Goal: Check status: Check status

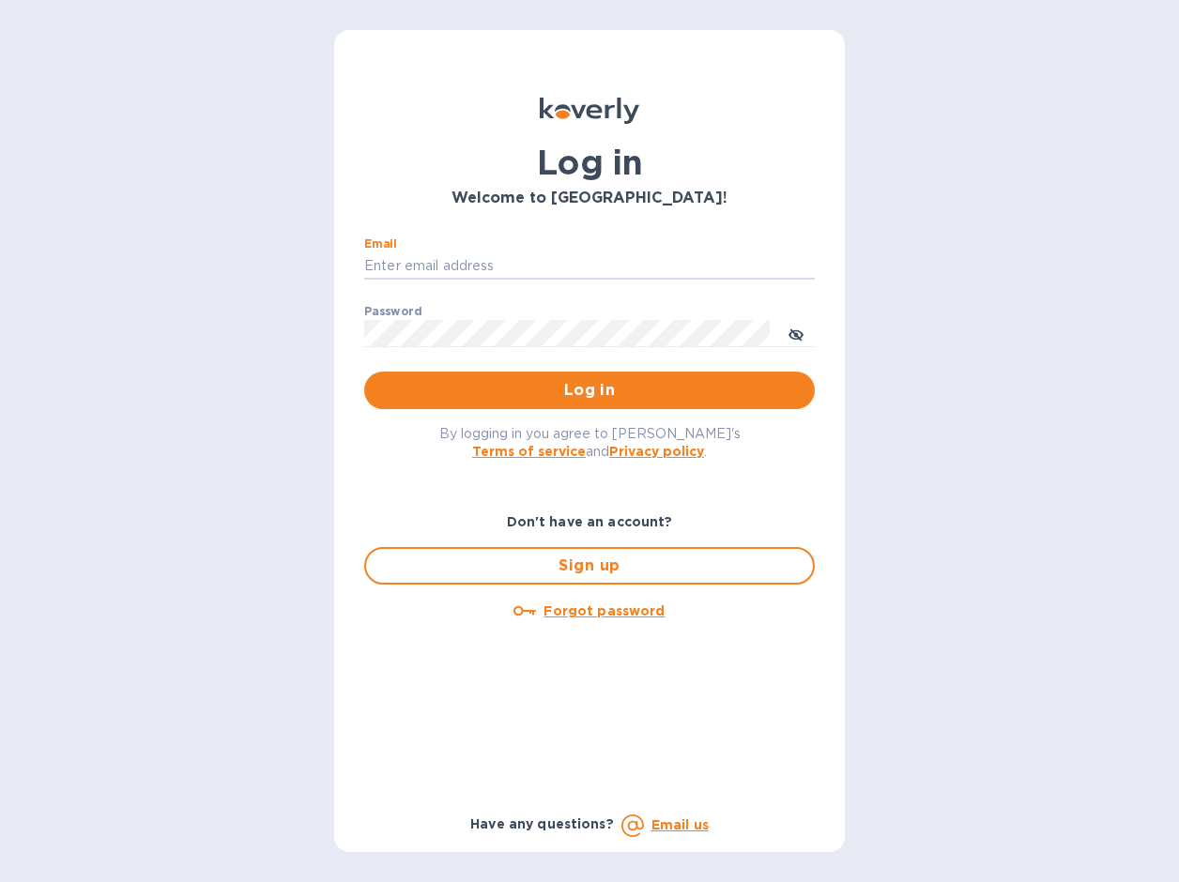
type input "[PERSON_NAME][EMAIL_ADDRESS][DOMAIN_NAME]"
click at [589, 390] on button "Log in" at bounding box center [589, 391] width 451 height 38
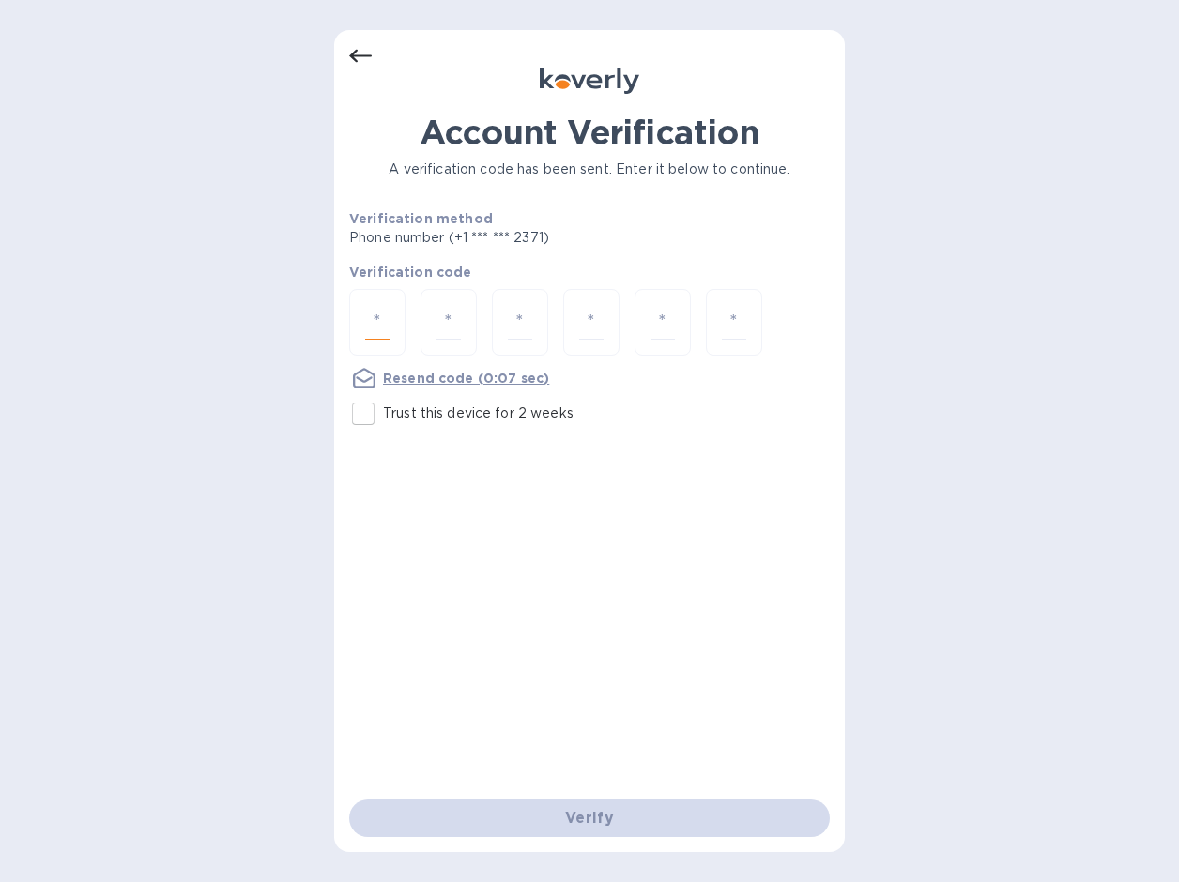
click at [373, 323] on input "number" at bounding box center [377, 322] width 24 height 35
type input "1"
type input "7"
type input "1"
type input "0"
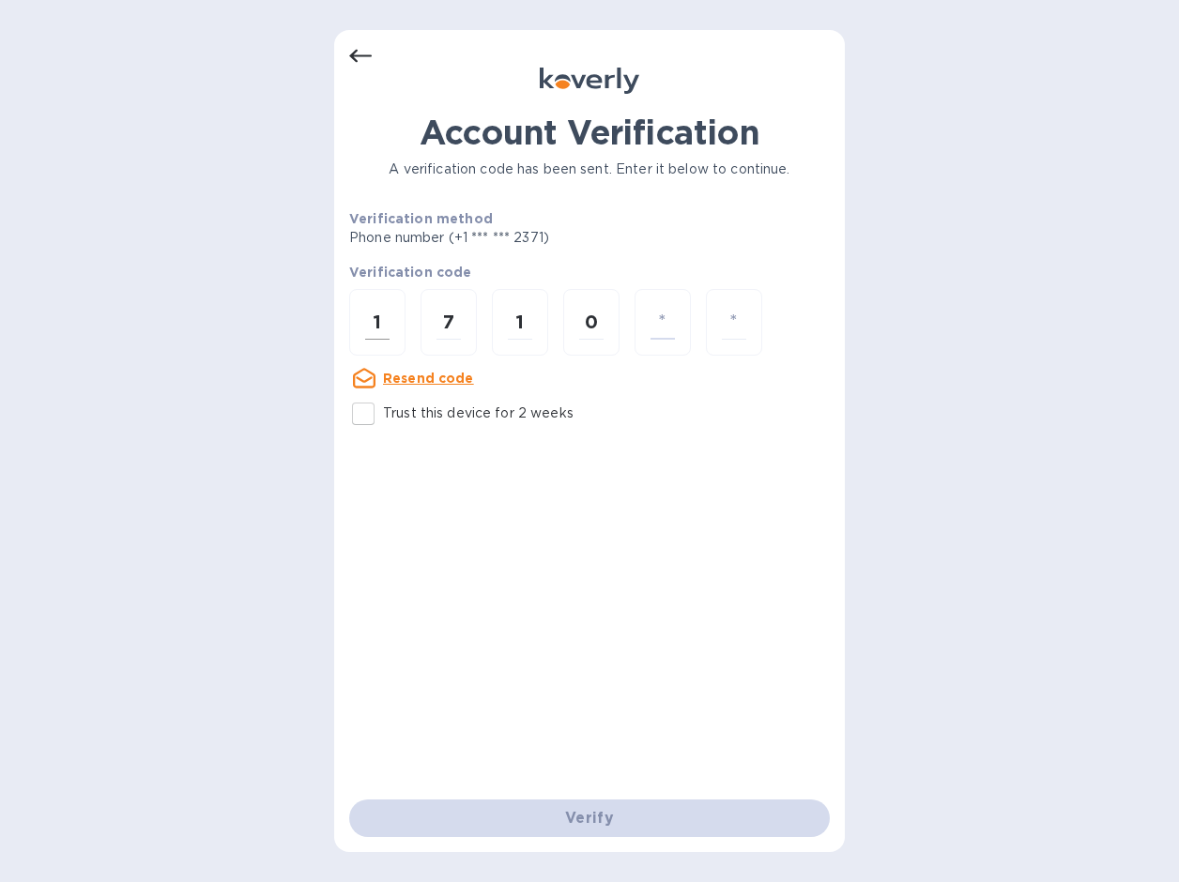
type input "3"
type input "7"
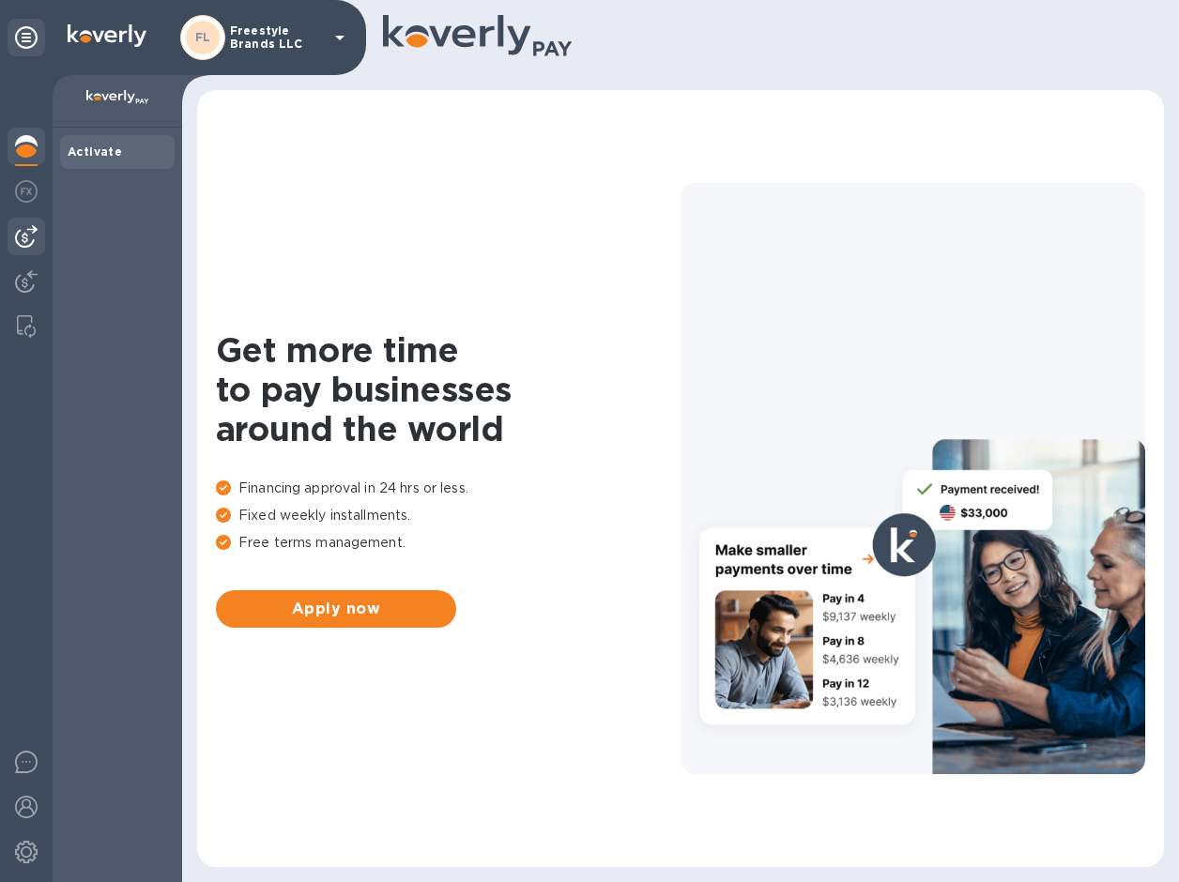
click at [25, 243] on img at bounding box center [26, 236] width 23 height 23
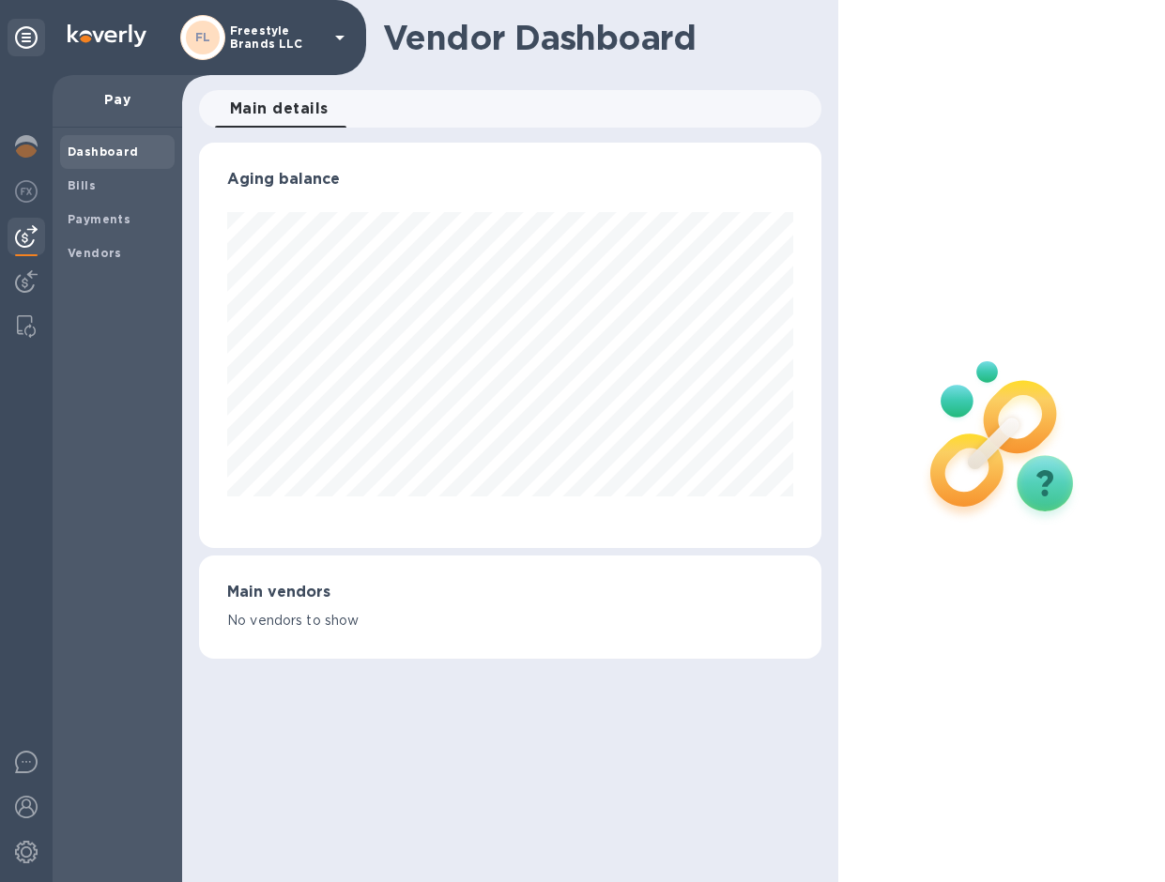
scroll to position [405, 623]
click at [107, 183] on span "Bills" at bounding box center [117, 185] width 99 height 19
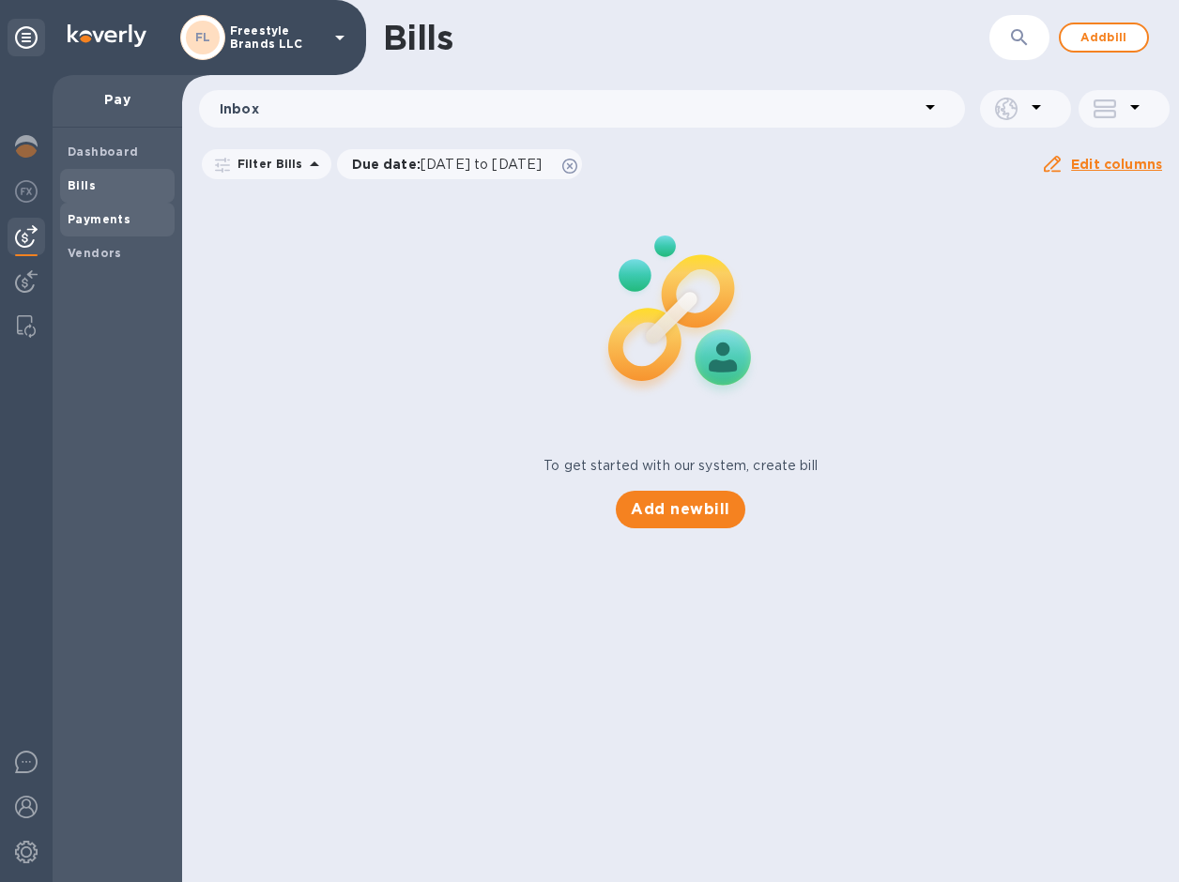
click at [105, 215] on b "Payments" at bounding box center [99, 219] width 63 height 14
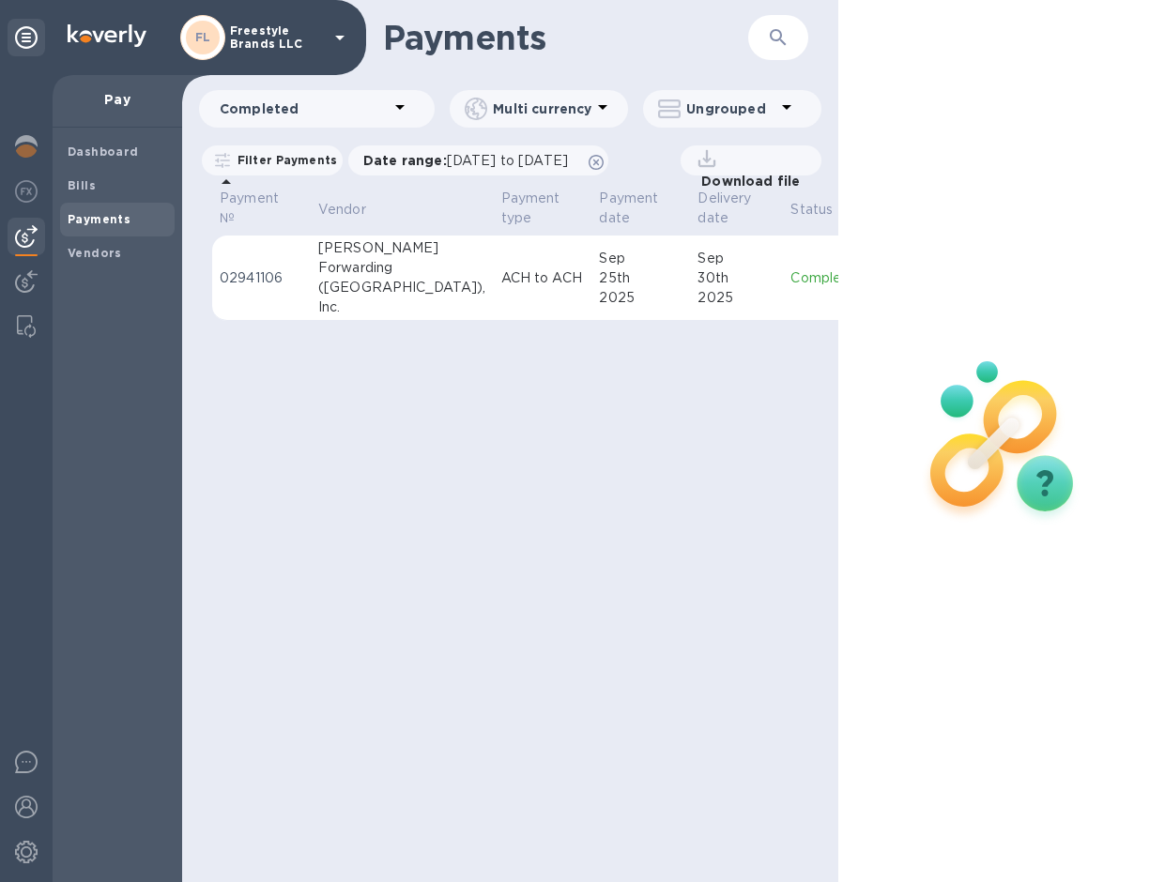
click at [494, 296] on td "ACH to ACH" at bounding box center [543, 278] width 99 height 85
